Goal: Check status: Check status

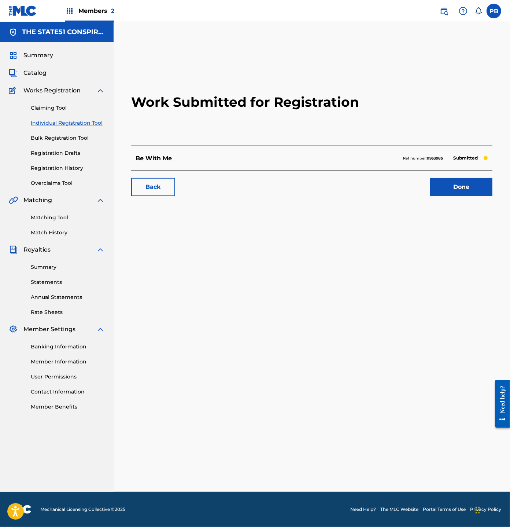
click at [52, 171] on link "Registration History" at bounding box center [68, 168] width 74 height 8
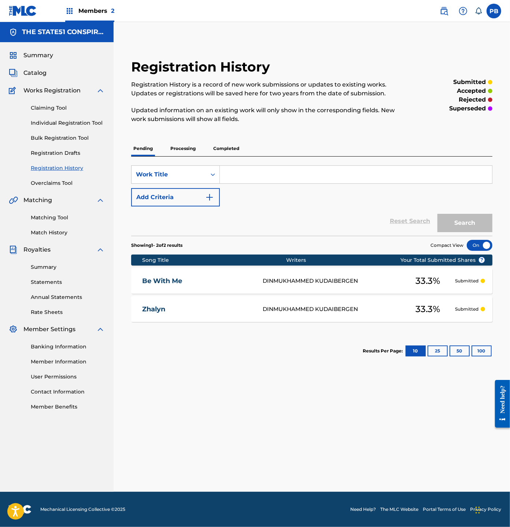
click at [183, 151] on p "Processing" at bounding box center [183, 148] width 30 height 15
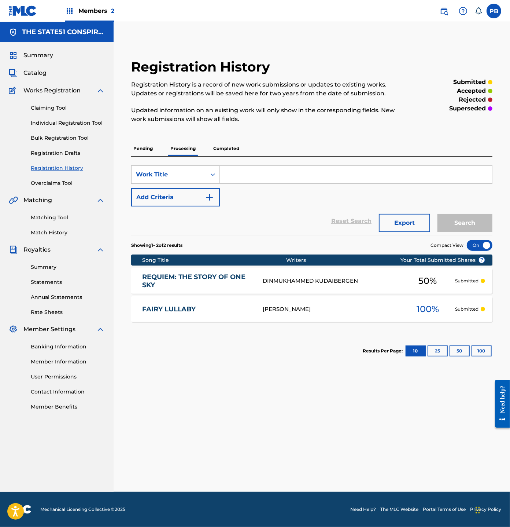
click at [226, 150] on p "Completed" at bounding box center [226, 148] width 30 height 15
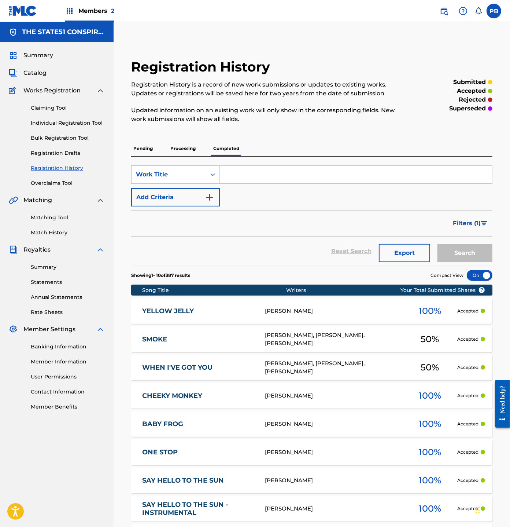
click at [182, 152] on p "Processing" at bounding box center [183, 148] width 30 height 15
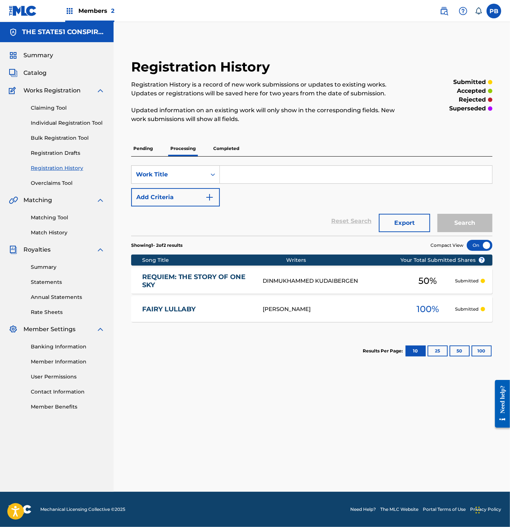
click at [148, 143] on p "Pending" at bounding box center [143, 148] width 24 height 15
